Goal: Task Accomplishment & Management: Use online tool/utility

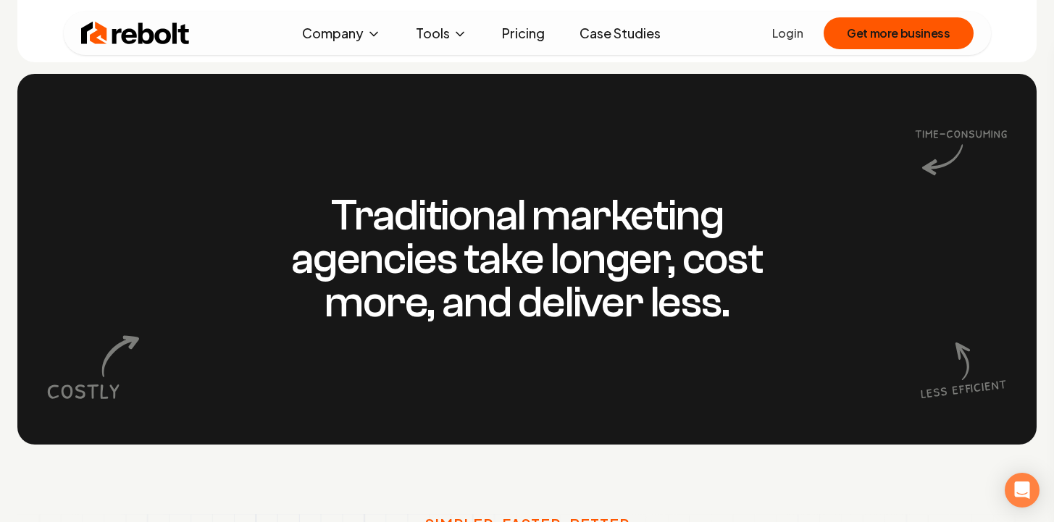
scroll to position [1177, 0]
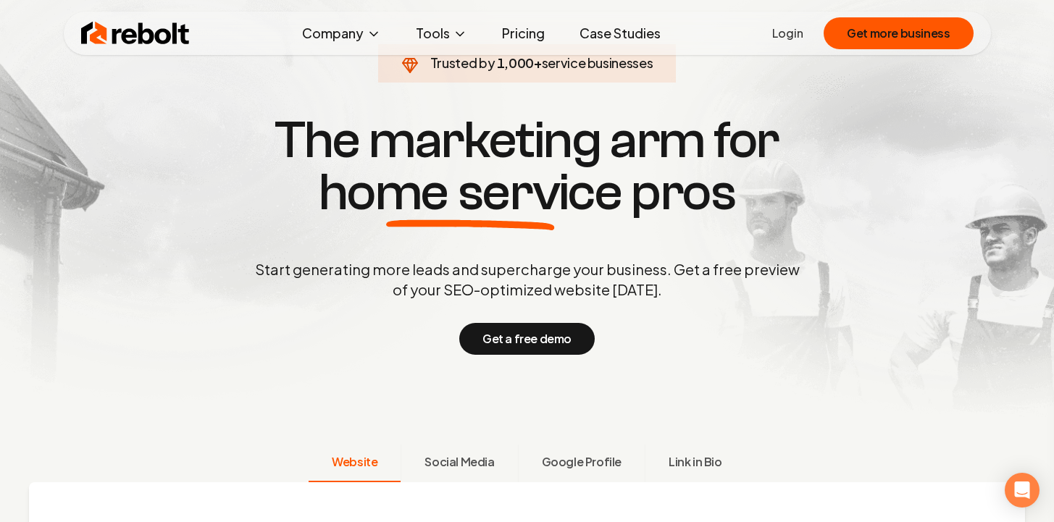
scroll to position [47, 0]
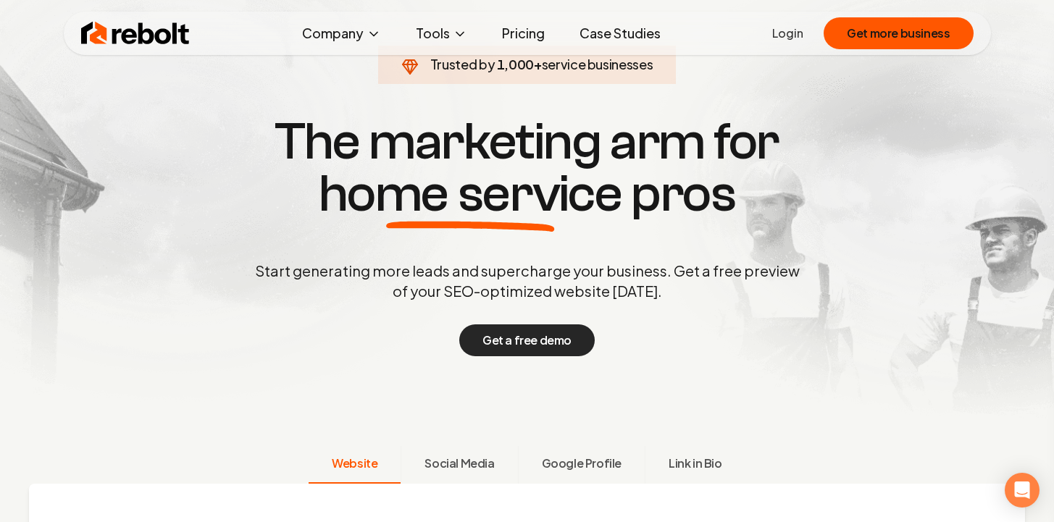
click at [545, 340] on button "Get a free demo" at bounding box center [526, 341] width 135 height 32
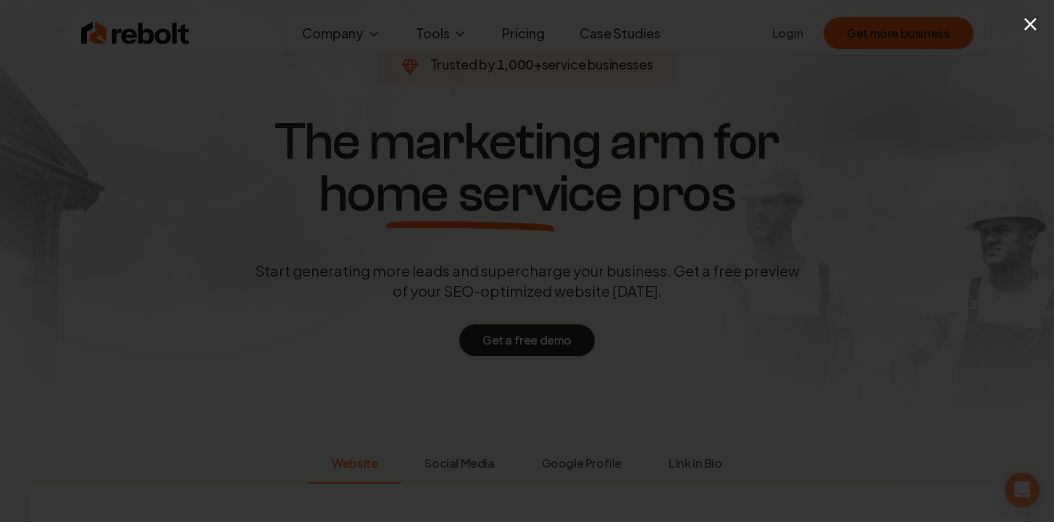
click at [1033, 22] on button "×" at bounding box center [1030, 23] width 18 height 33
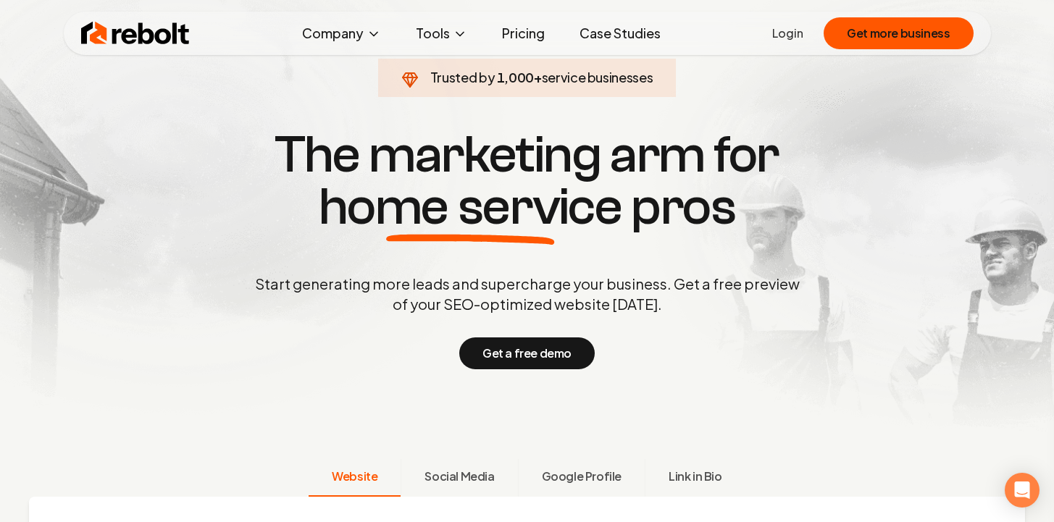
scroll to position [0, 0]
